Goal: Information Seeking & Learning: Find specific page/section

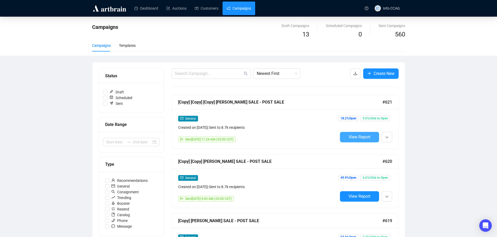
click at [362, 136] on span "View Report" at bounding box center [359, 137] width 22 height 5
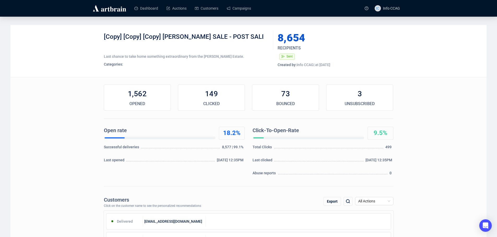
scroll to position [78, 0]
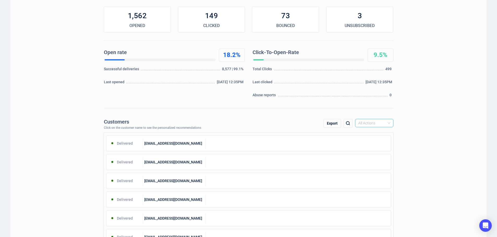
click at [378, 122] on span "All Actions" at bounding box center [374, 123] width 32 height 8
click at [372, 166] on div "Unsubscribe" at bounding box center [374, 167] width 30 height 6
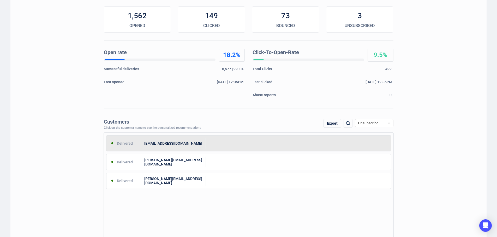
click at [255, 145] on div at bounding box center [298, 143] width 185 height 10
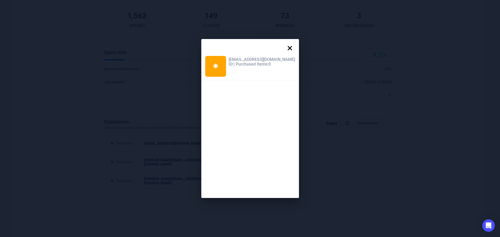
click at [288, 47] on icon at bounding box center [290, 48] width 4 height 4
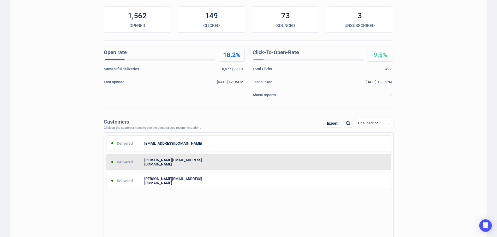
click at [203, 164] on div "angela@seabreezelandscape.com" at bounding box center [174, 162] width 63 height 10
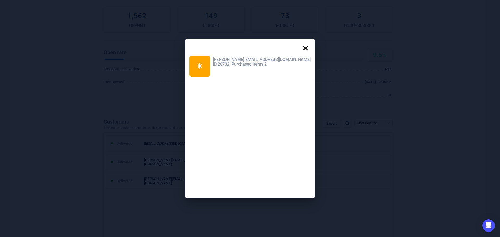
click at [301, 45] on icon at bounding box center [306, 48] width 10 height 10
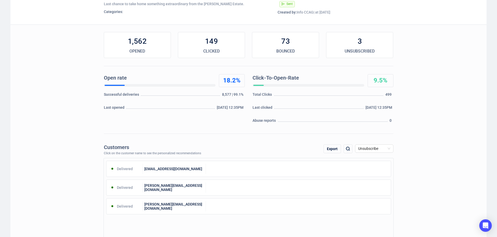
scroll to position [0, 0]
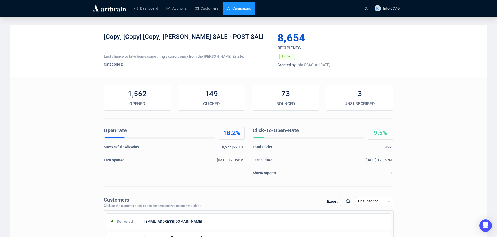
click at [235, 6] on link "Campaigns" at bounding box center [239, 9] width 24 height 14
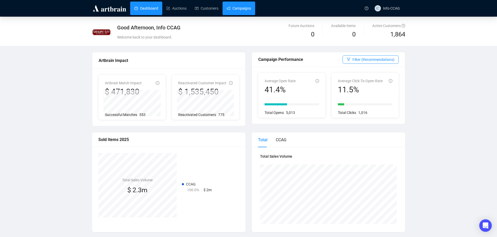
click at [237, 10] on link "Campaigns" at bounding box center [239, 9] width 24 height 14
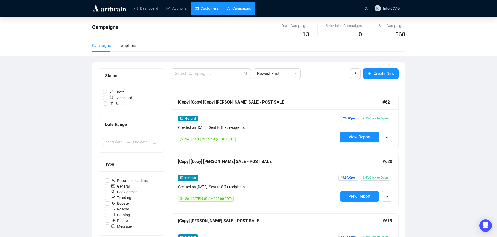
click at [210, 9] on link "Customers" at bounding box center [206, 9] width 23 height 14
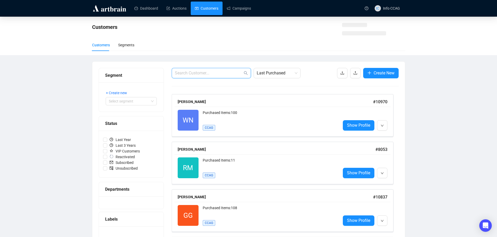
click at [235, 74] on input "text" at bounding box center [209, 73] width 68 height 6
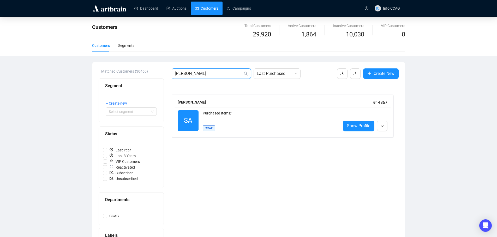
type input "abrahams"
click at [274, 132] on div "SA Reactivated Purchased Items: 1 CCAG Show Profile" at bounding box center [282, 120] width 216 height 27
